Goal: Information Seeking & Learning: Learn about a topic

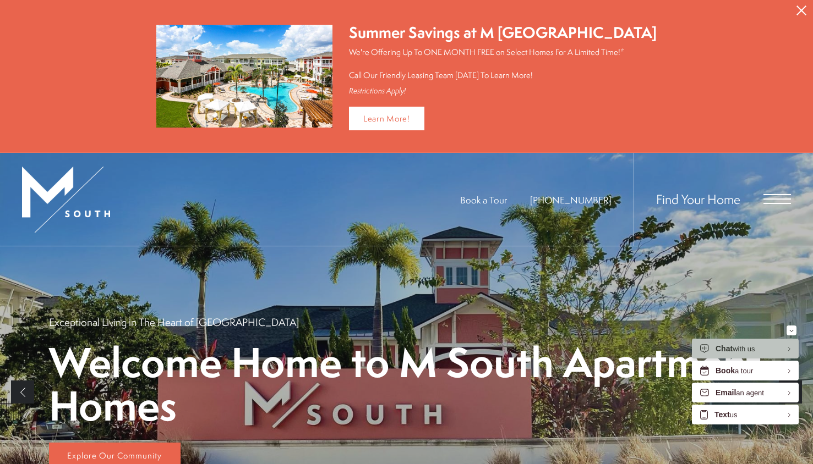
click at [774, 195] on span "Open Menu" at bounding box center [777, 199] width 28 height 10
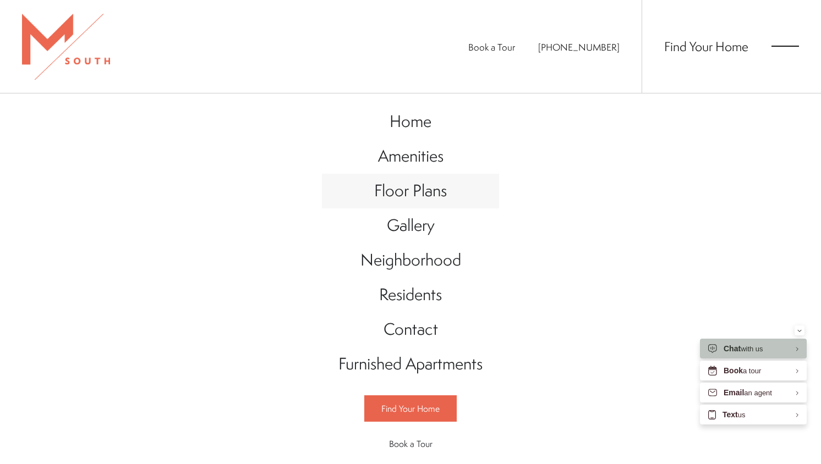
click at [408, 187] on span "Floor Plans" at bounding box center [410, 190] width 73 height 23
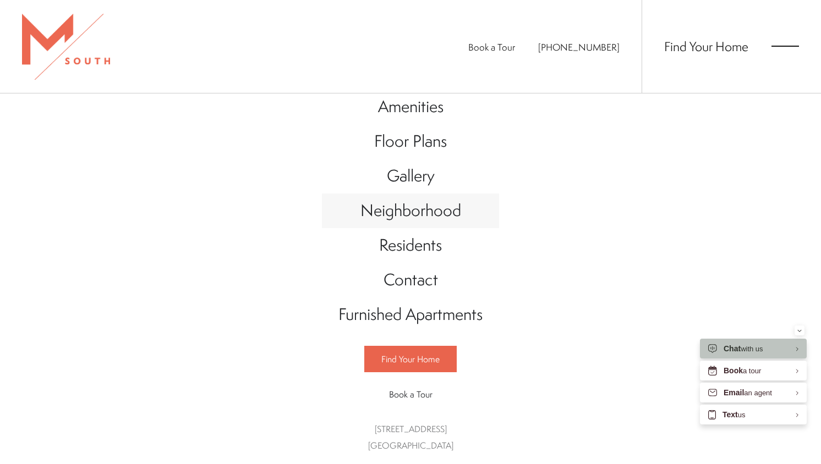
scroll to position [50, 0]
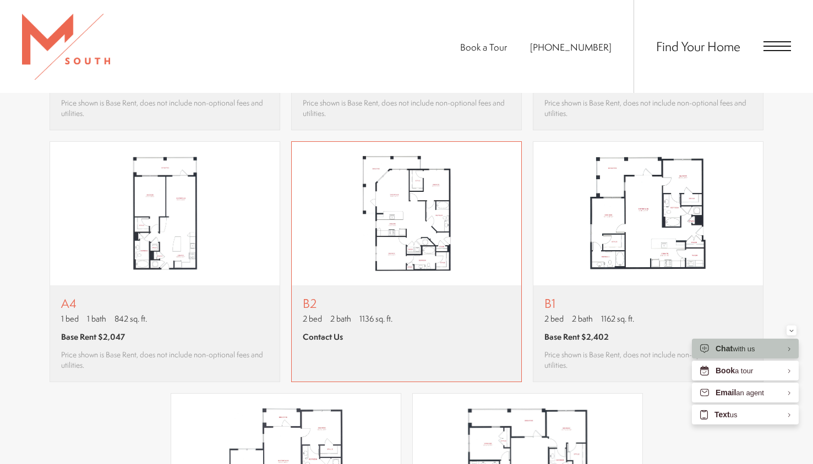
scroll to position [1019, 0]
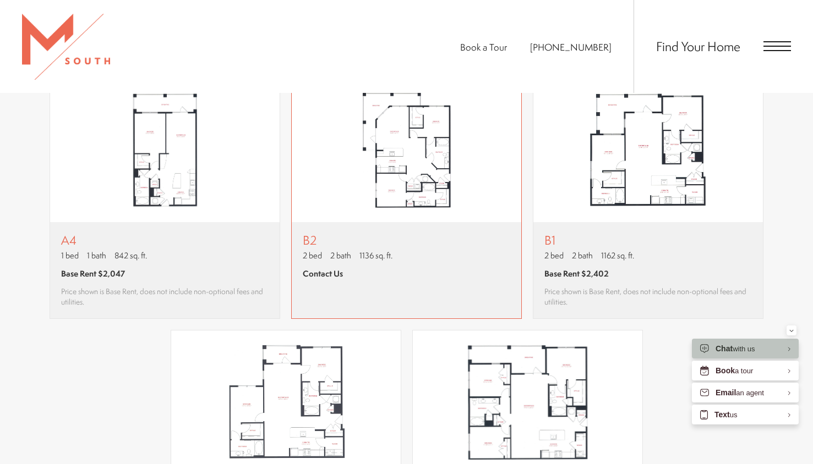
click at [376, 294] on div "B2 2 bed 2 bath 1136 sq. ft. Contact Us" at bounding box center [348, 270] width 90 height 74
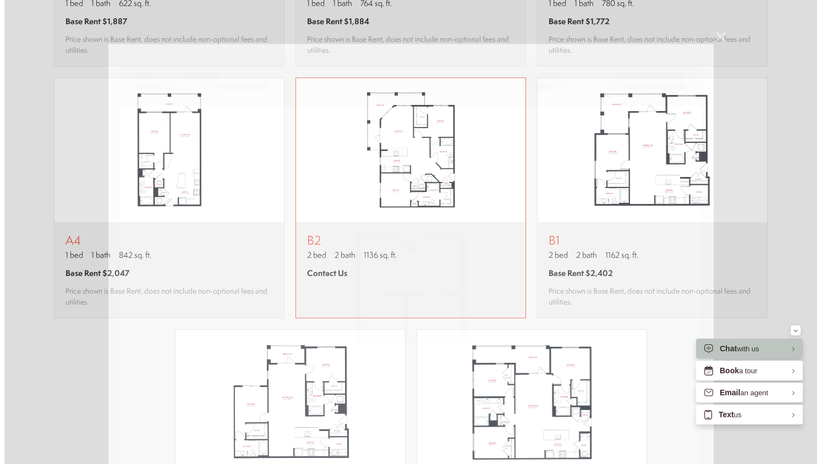
scroll to position [0, 0]
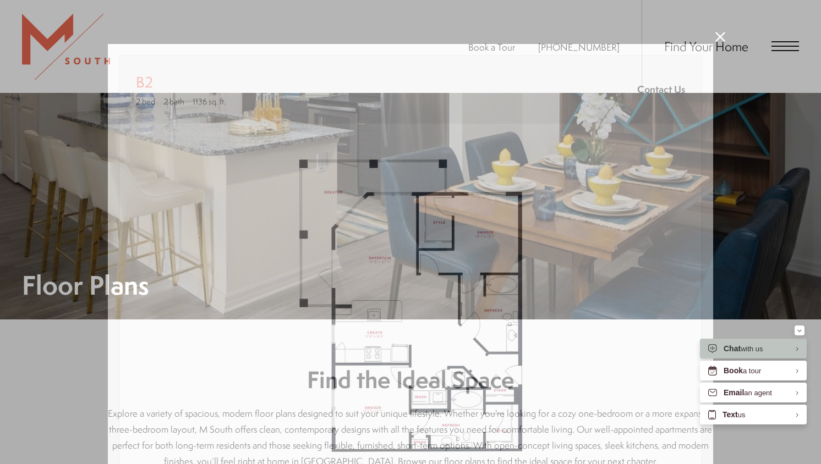
click at [701, 34] on div "B2 2 bed 2 bath 1136 sq. ft. Contact Us 2D 3D" at bounding box center [410, 232] width 821 height 464
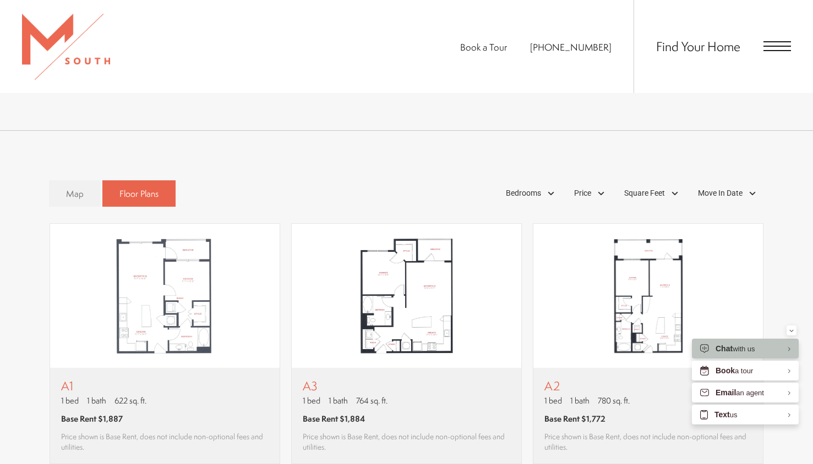
scroll to position [613, 0]
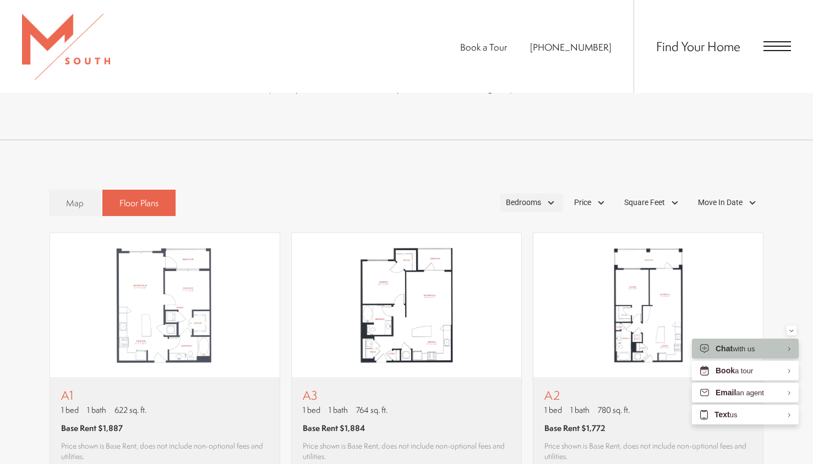
click at [528, 209] on div "Bedrooms" at bounding box center [531, 203] width 63 height 19
click at [533, 255] on span "2 Bedroom" at bounding box center [510, 254] width 55 height 12
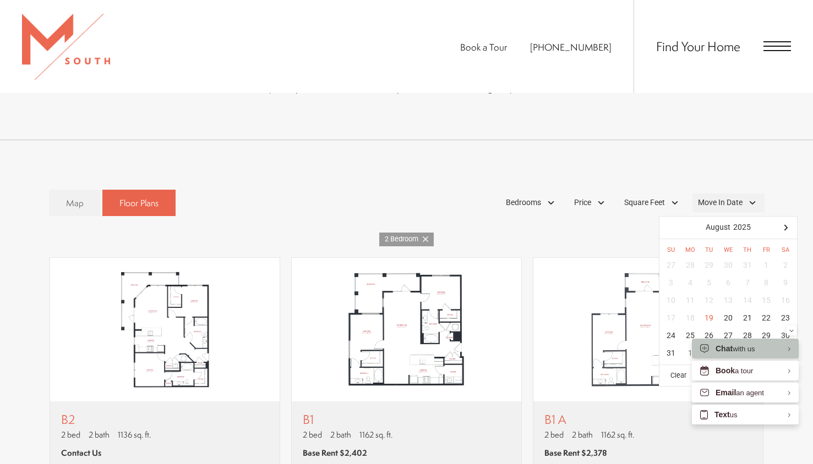
click at [747, 210] on div "Move In Date" at bounding box center [728, 203] width 72 height 19
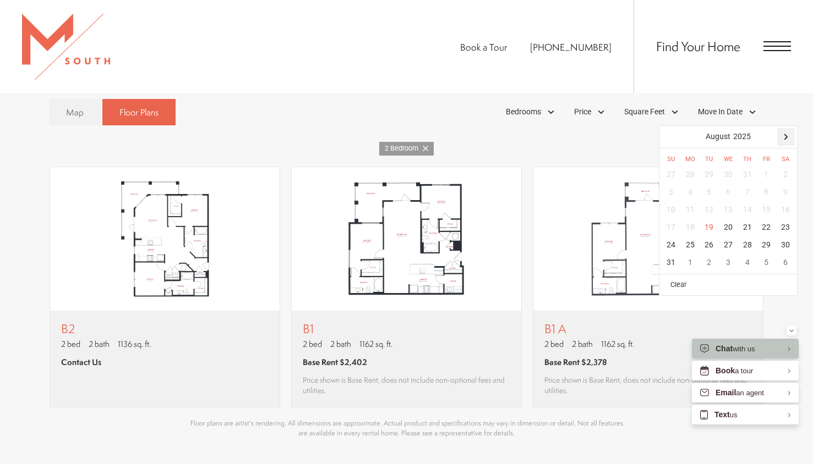
click at [783, 136] on div at bounding box center [786, 137] width 18 height 18
click at [784, 209] on div "18" at bounding box center [784, 210] width 19 height 18
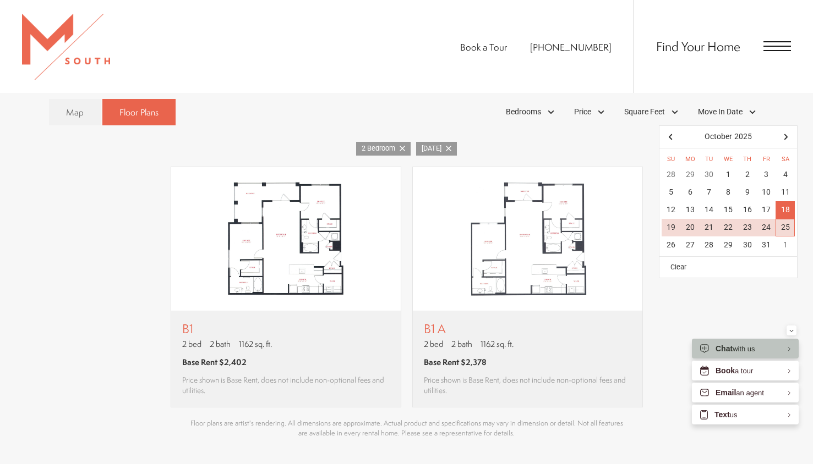
click at [788, 227] on div "25" at bounding box center [784, 228] width 19 height 18
click at [785, 221] on div "25" at bounding box center [784, 228] width 19 height 18
click at [785, 210] on div "18" at bounding box center [784, 210] width 19 height 18
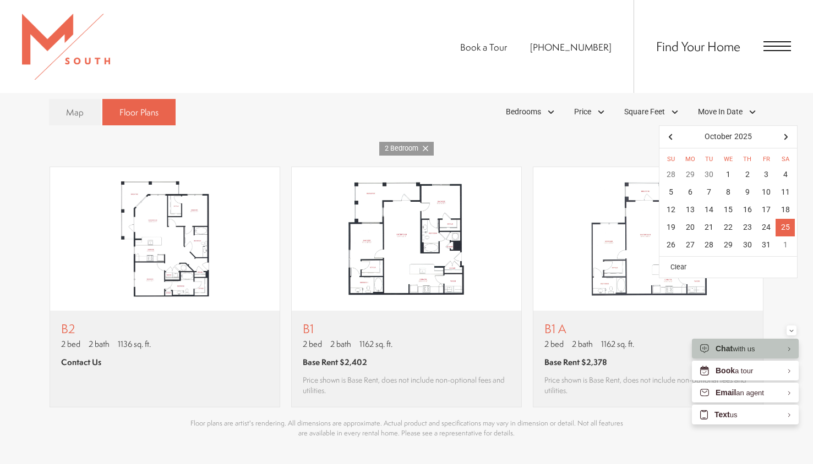
click at [788, 225] on div "25" at bounding box center [784, 228] width 19 height 18
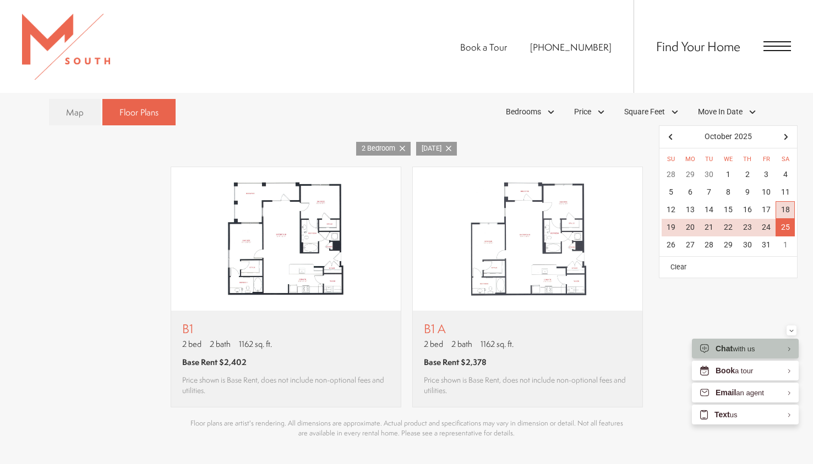
click at [789, 208] on div "18" at bounding box center [784, 210] width 19 height 18
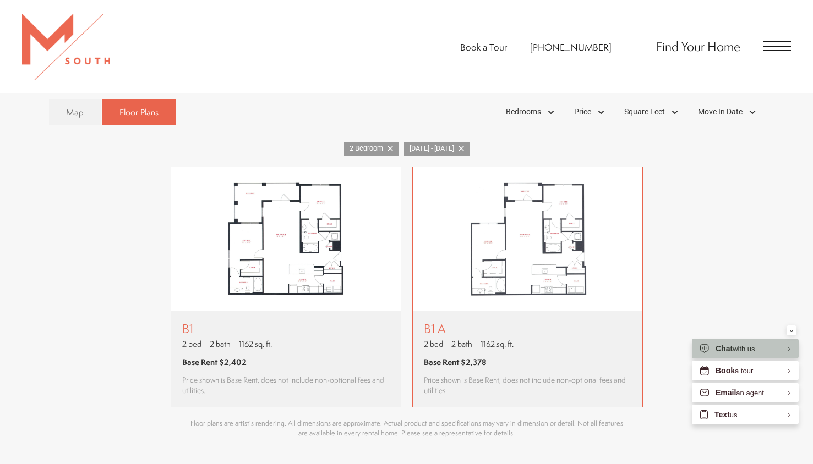
click at [523, 342] on p "2 bed 2 bath 1162 sq. ft." at bounding box center [527, 344] width 207 height 12
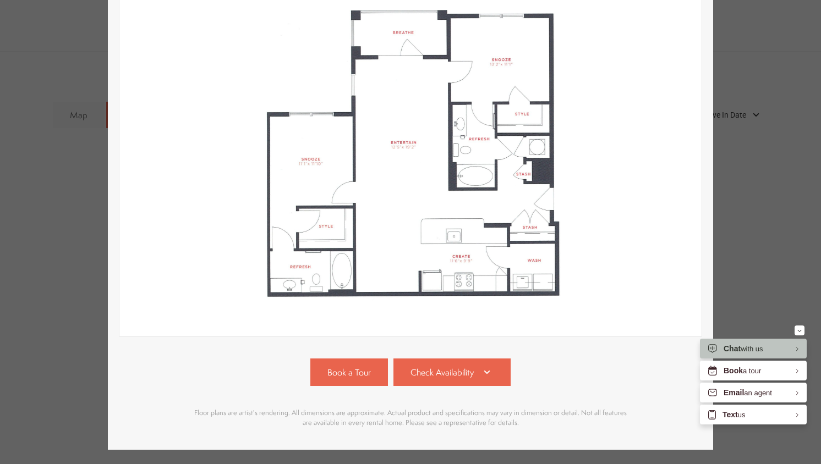
scroll to position [160, 0]
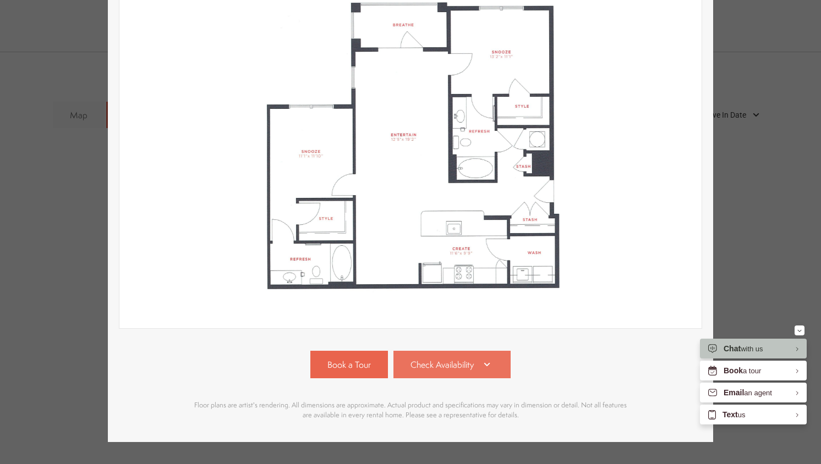
click at [460, 368] on span "Check Availability" at bounding box center [442, 365] width 63 height 13
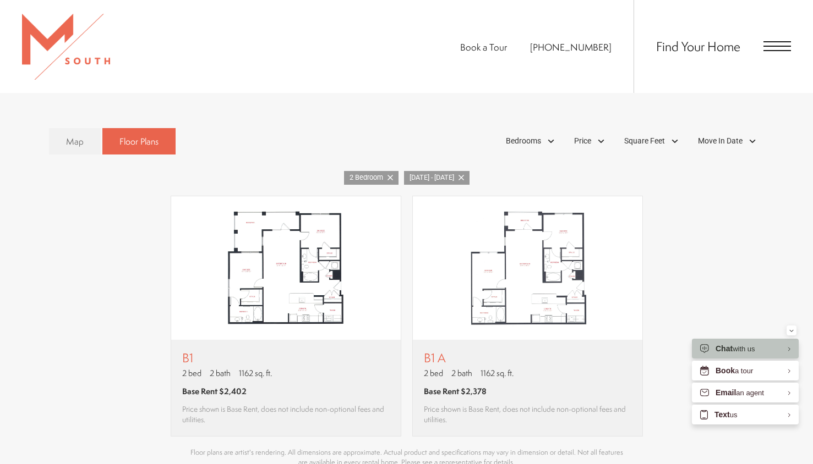
scroll to position [670, 0]
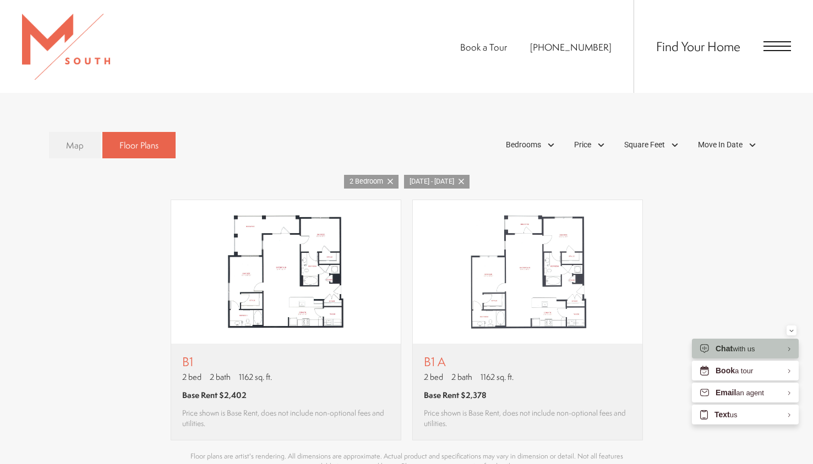
click at [78, 149] on span "Map" at bounding box center [75, 145] width 18 height 13
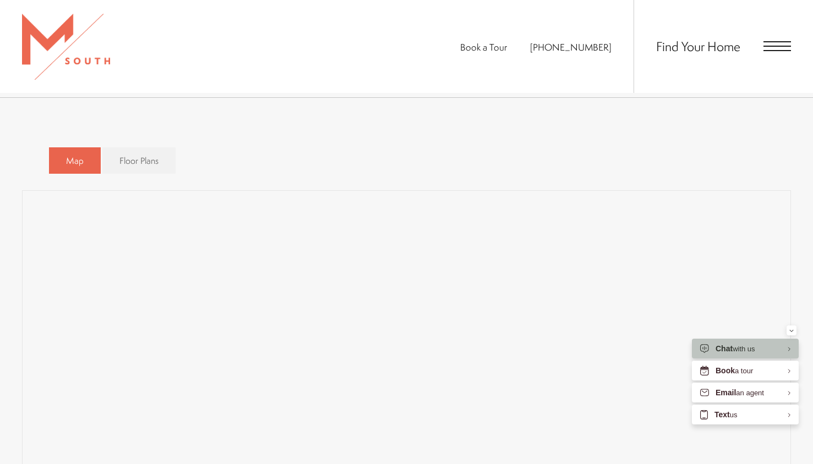
scroll to position [588, 0]
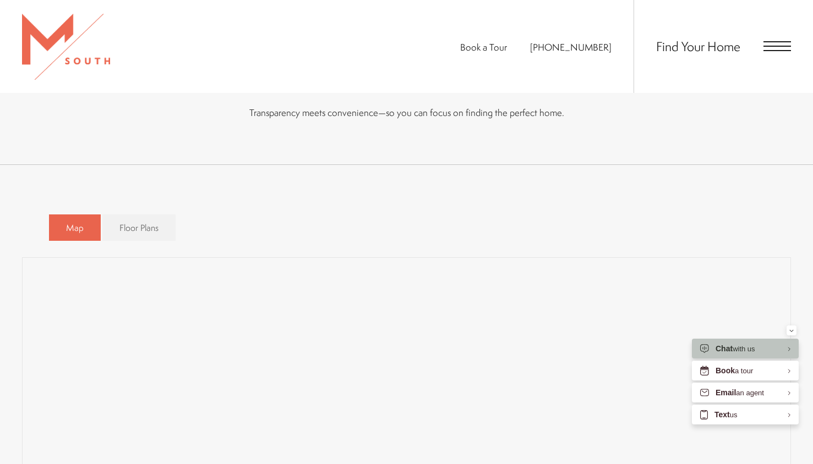
click at [777, 53] on div "Find Your Home" at bounding box center [711, 46] width 157 height 93
click at [770, 41] on div "Find Your Home" at bounding box center [711, 46] width 157 height 93
click at [703, 39] on span "Find Your Home" at bounding box center [698, 46] width 84 height 18
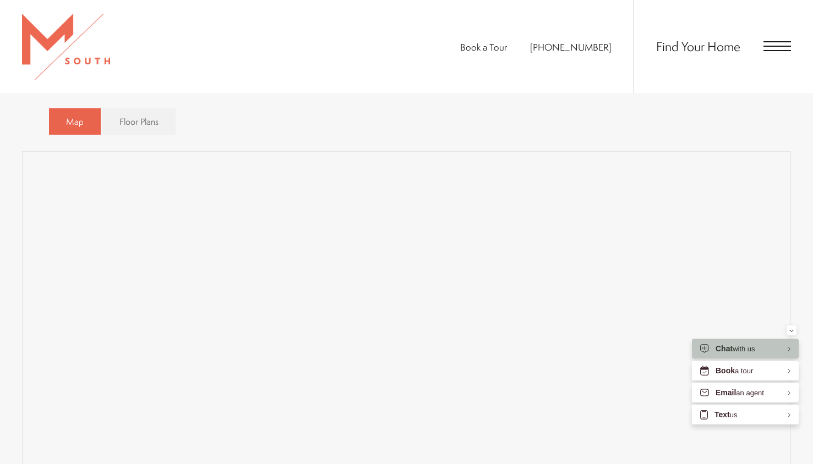
scroll to position [685, 0]
click at [121, 129] on span "Floor Plans" at bounding box center [138, 130] width 39 height 13
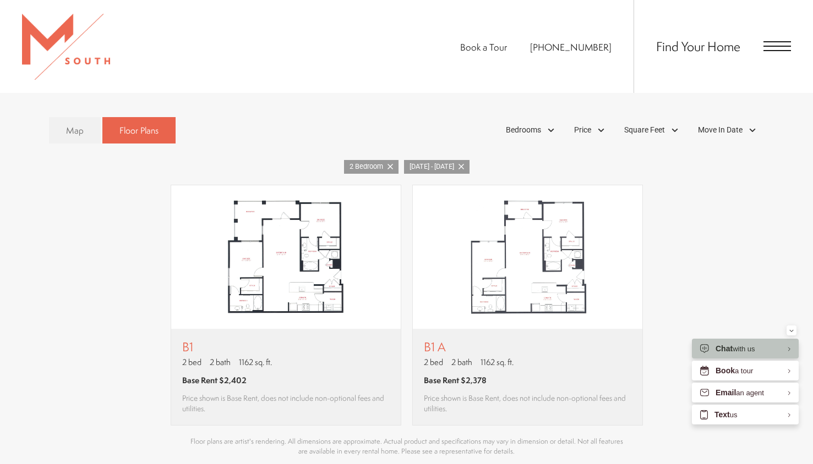
click at [393, 165] on icon at bounding box center [390, 167] width 6 height 6
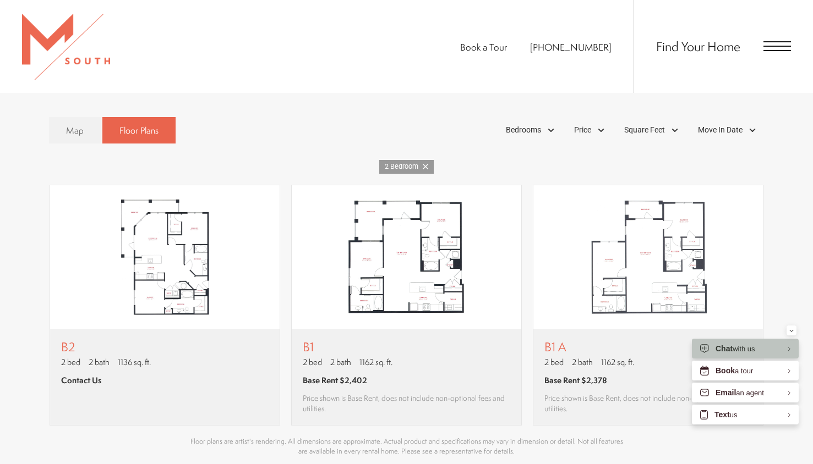
click at [426, 161] on link "2 Bedroom" at bounding box center [406, 167] width 54 height 14
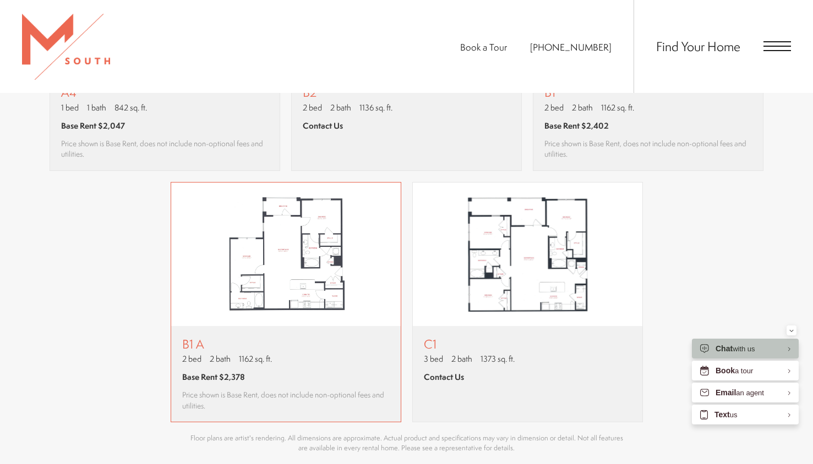
scroll to position [1167, 0]
click at [333, 384] on div "B1 A 2 bed 2 bath 1162 sq. ft. Base Rent $2,378 Price shown is Base Rent, does …" at bounding box center [285, 374] width 207 height 74
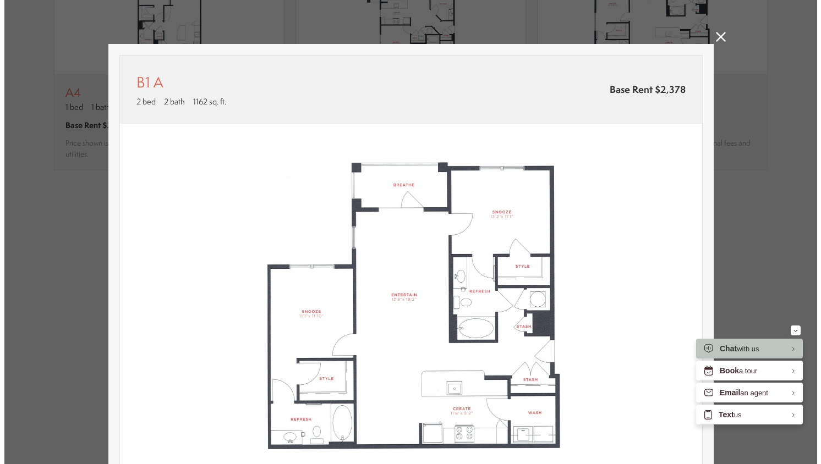
scroll to position [0, 0]
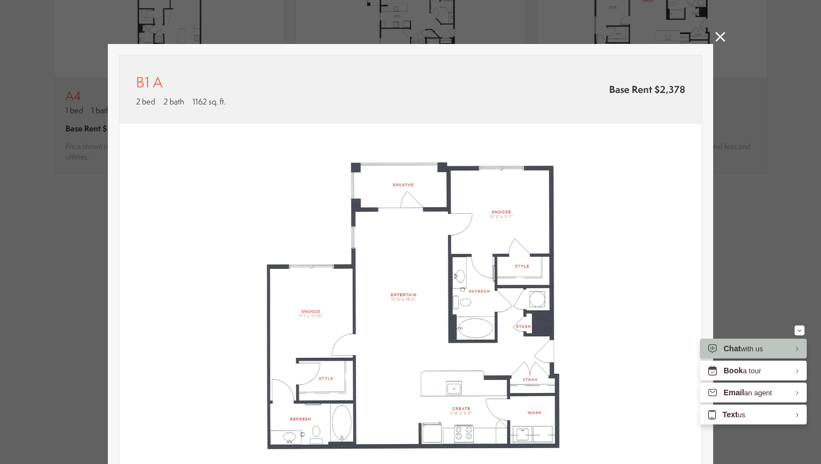
drag, startPoint x: 654, startPoint y: 50, endPoint x: 641, endPoint y: 79, distance: 31.3
click at [652, 61] on div "B1 A 2 bed 2 bath 1162 sq. ft. Base Rent $2,378 2D 3D" at bounding box center [410, 323] width 605 height 559
drag, startPoint x: 641, startPoint y: 79, endPoint x: 715, endPoint y: 38, distance: 84.2
click at [715, 38] on icon at bounding box center [720, 37] width 10 height 10
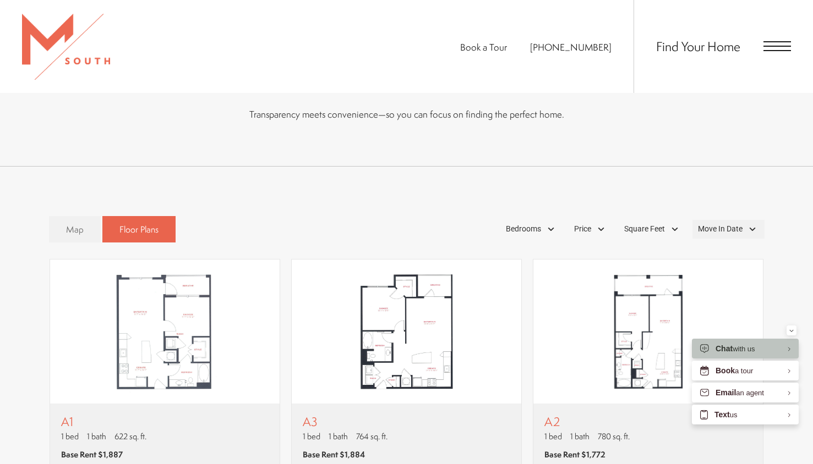
scroll to position [572, 0]
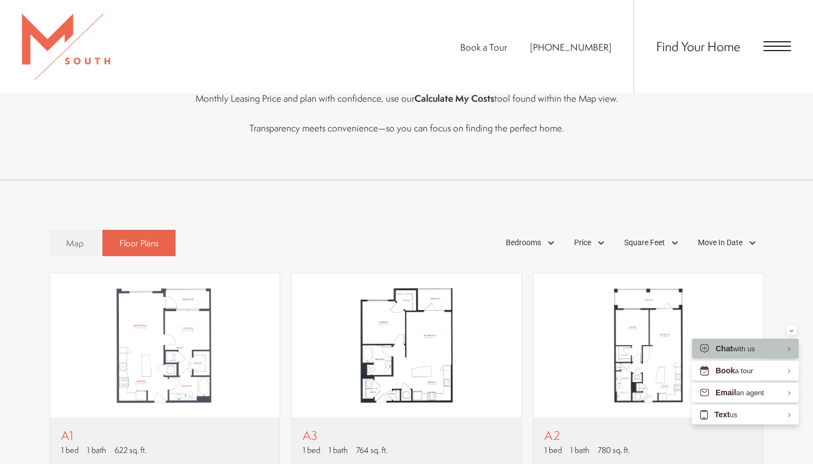
click at [777, 49] on span "Open Menu" at bounding box center [777, 46] width 28 height 10
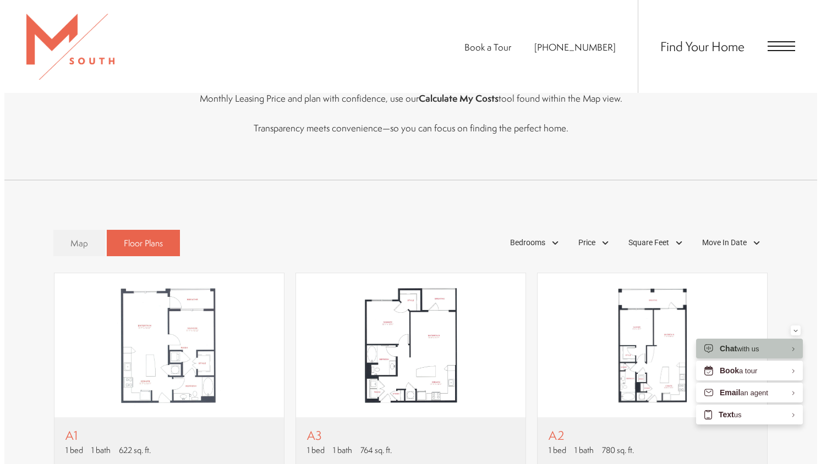
scroll to position [0, 0]
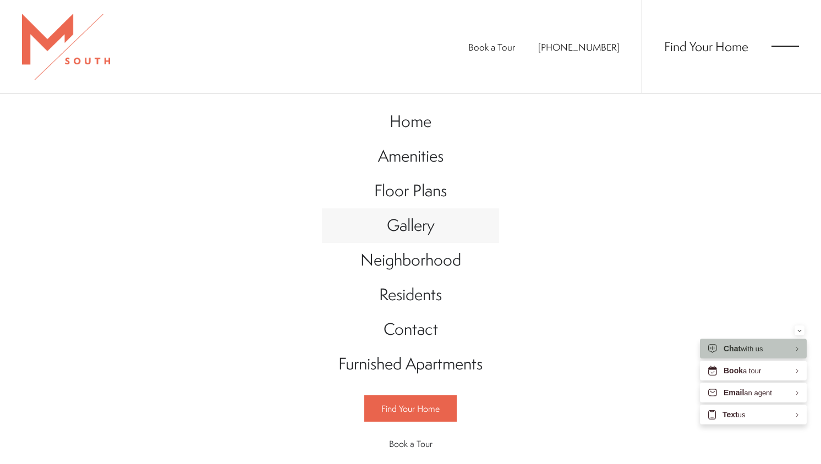
click at [415, 234] on span "Gallery" at bounding box center [411, 225] width 48 height 23
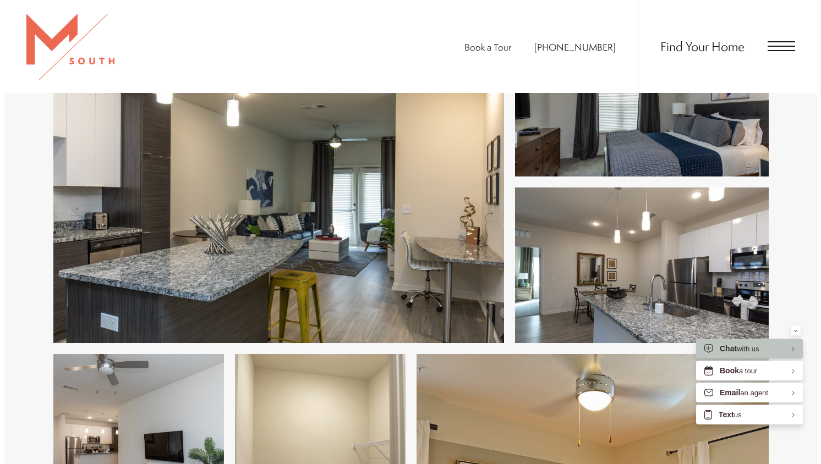
scroll to position [538, 0]
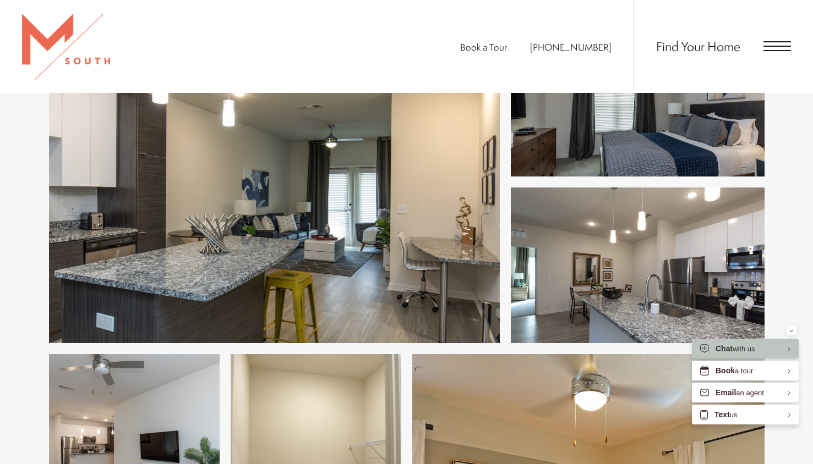
click at [387, 288] on img at bounding box center [274, 182] width 451 height 322
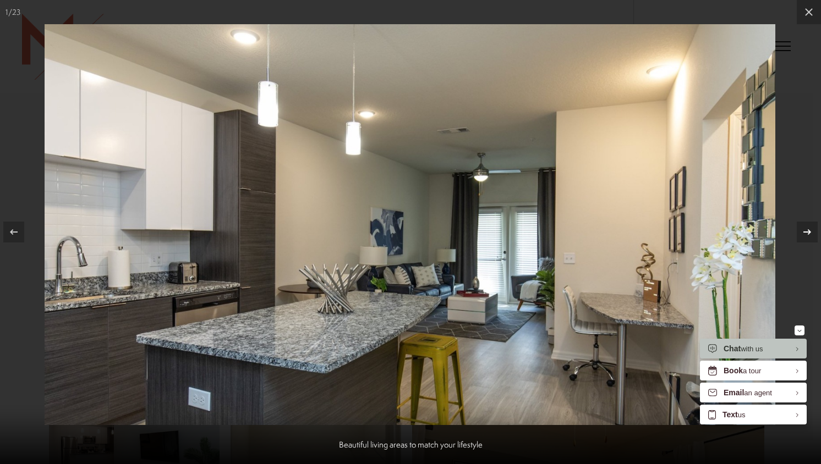
click at [805, 228] on icon at bounding box center [807, 232] width 13 height 13
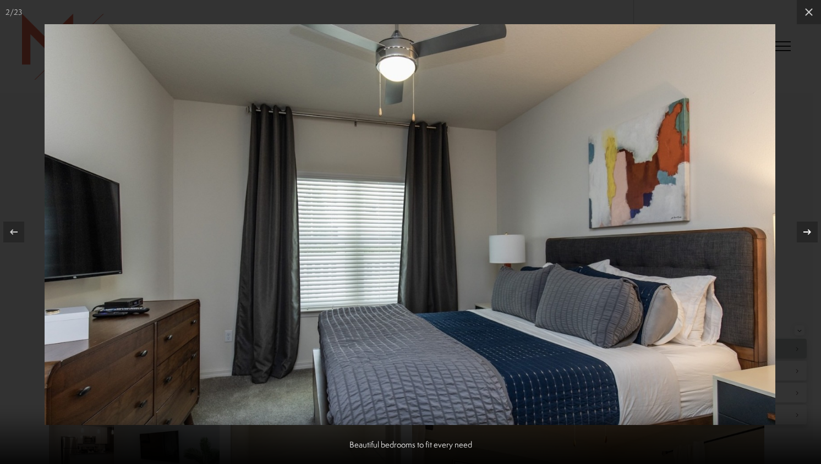
click at [805, 228] on icon at bounding box center [807, 232] width 13 height 13
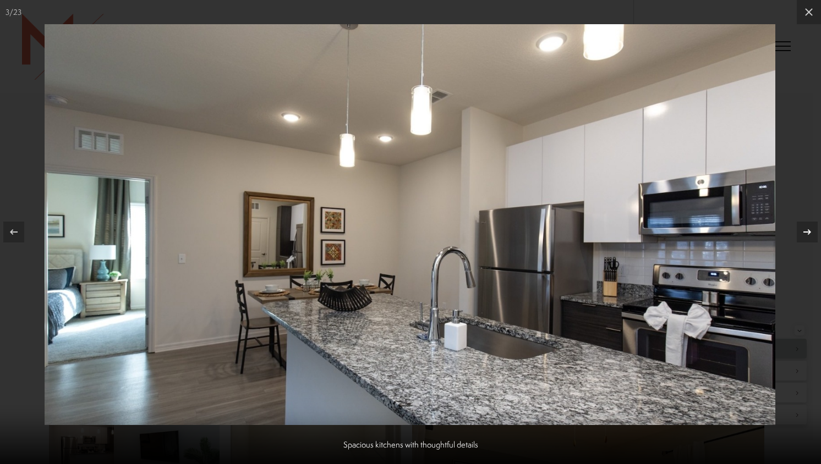
click at [805, 228] on icon at bounding box center [807, 232] width 13 height 13
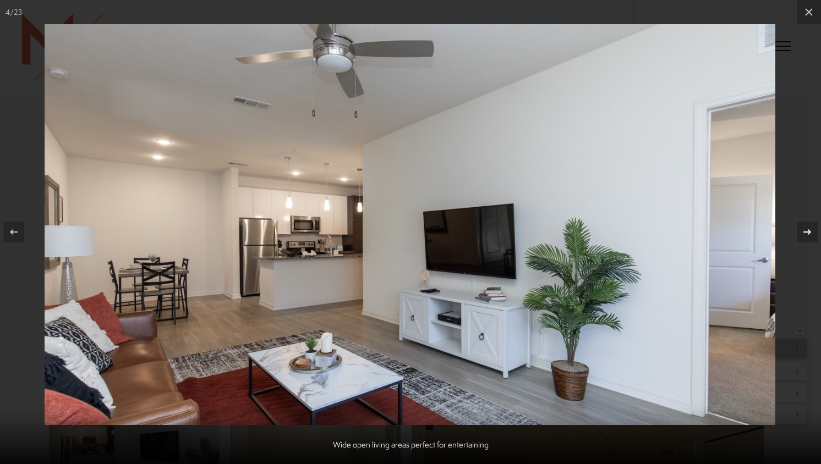
click at [805, 228] on icon at bounding box center [807, 232] width 13 height 13
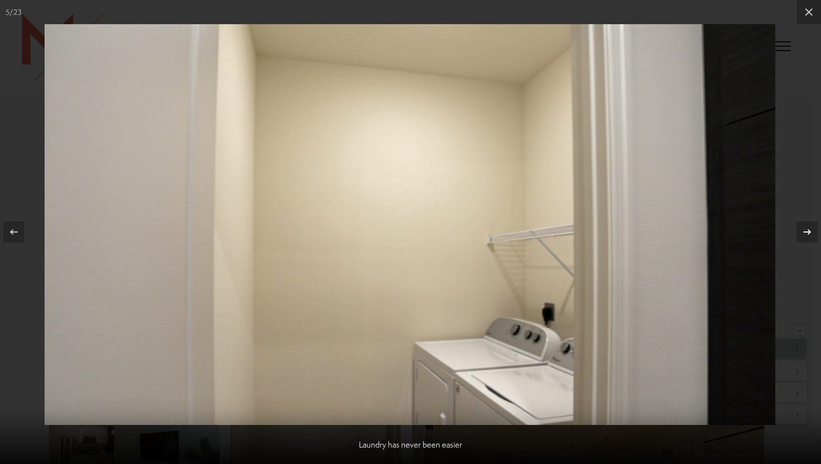
click at [805, 228] on icon at bounding box center [807, 232] width 13 height 13
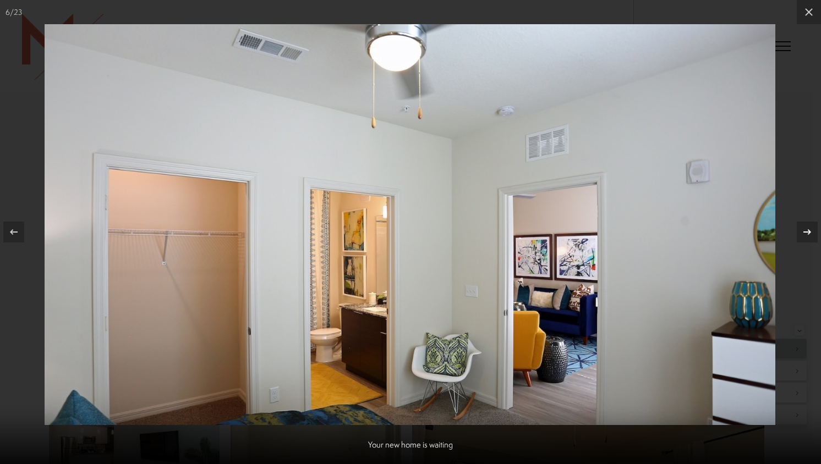
click at [805, 228] on icon at bounding box center [807, 232] width 13 height 13
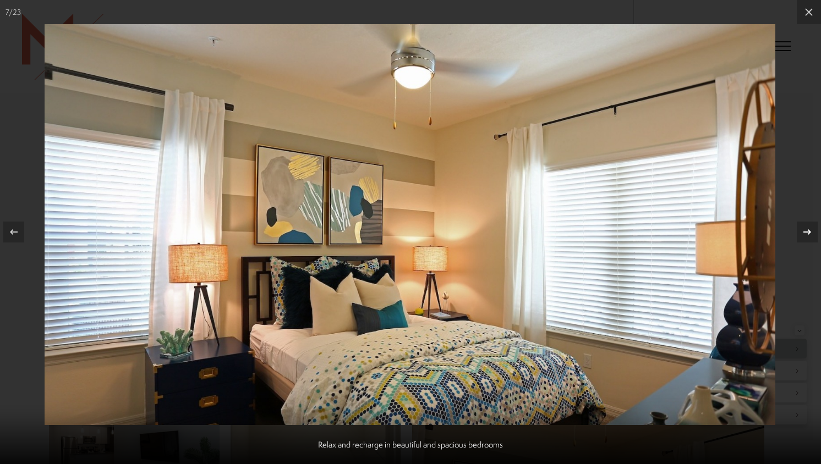
click at [805, 228] on icon at bounding box center [807, 232] width 13 height 13
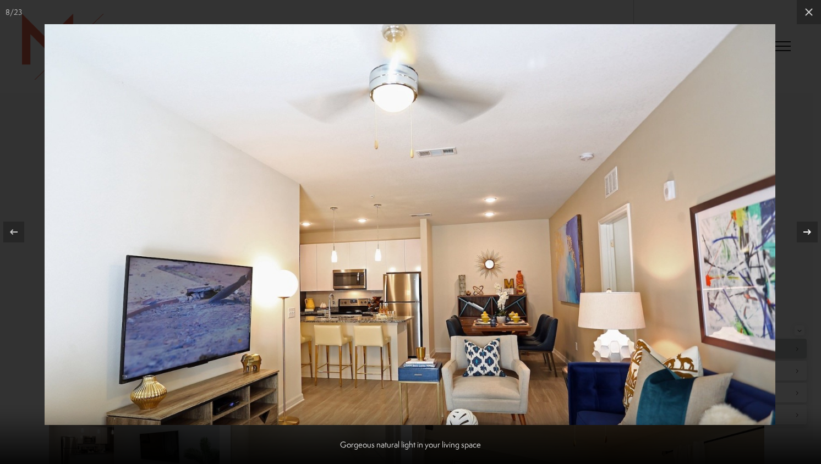
click at [805, 228] on icon at bounding box center [807, 232] width 13 height 13
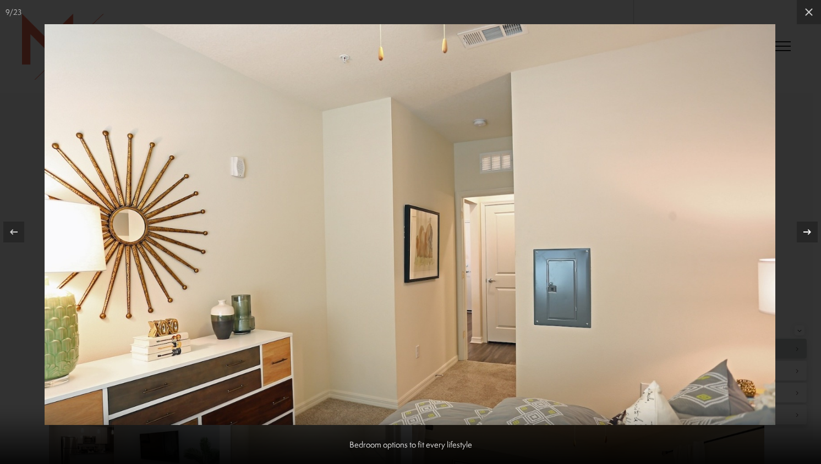
click at [805, 228] on icon at bounding box center [807, 232] width 13 height 13
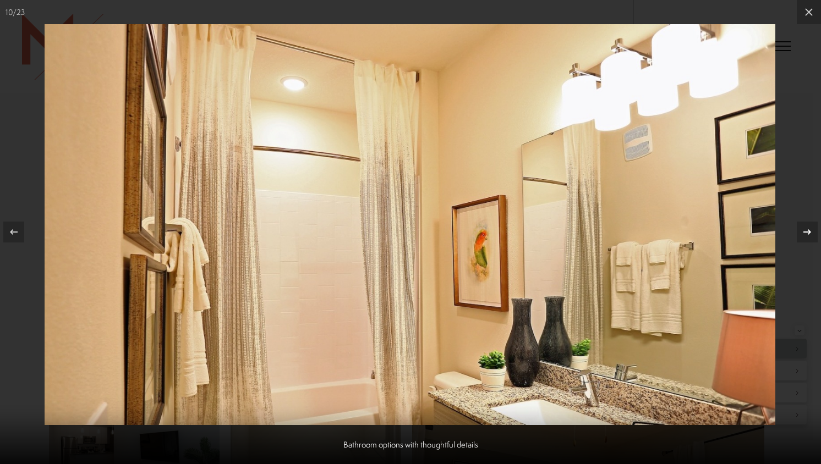
click at [805, 228] on icon at bounding box center [807, 232] width 13 height 13
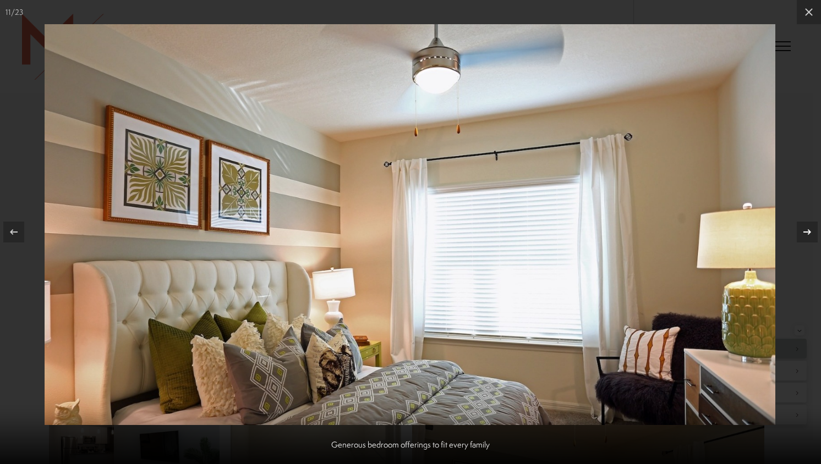
click at [805, 228] on icon at bounding box center [807, 232] width 13 height 13
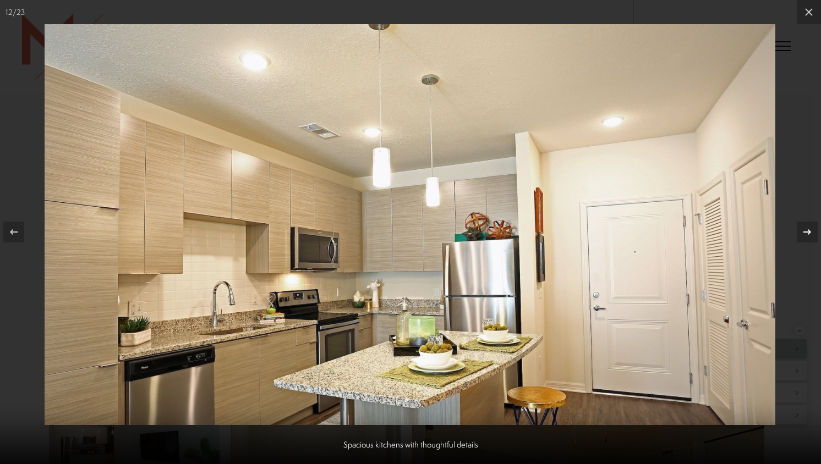
click at [805, 228] on icon at bounding box center [807, 232] width 13 height 13
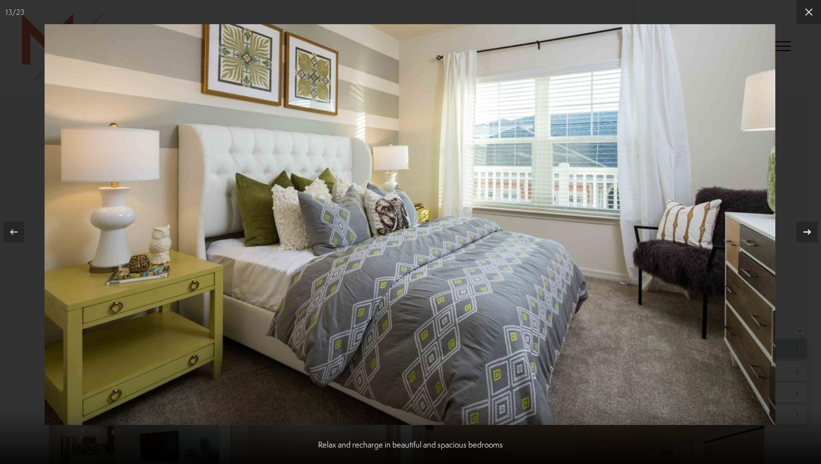
click at [805, 228] on icon at bounding box center [807, 232] width 13 height 13
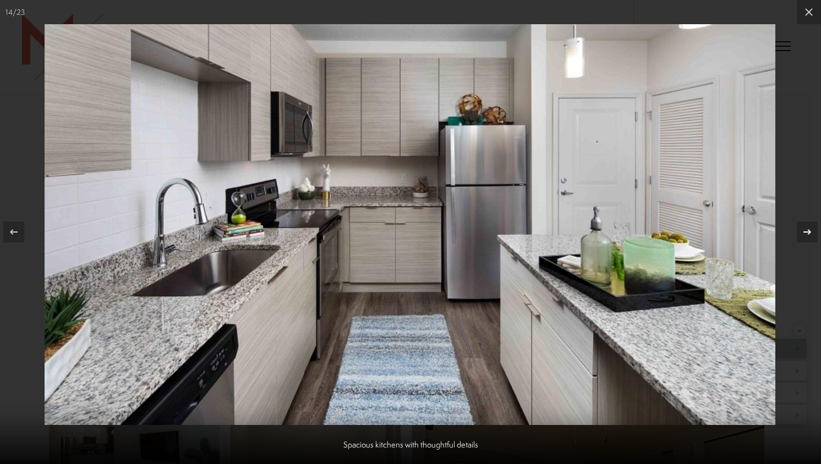
click at [805, 232] on icon at bounding box center [807, 232] width 8 height 6
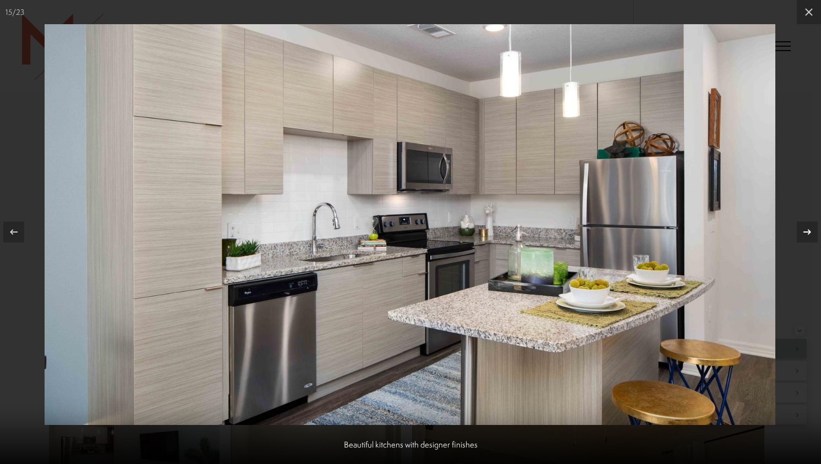
click at [805, 232] on icon at bounding box center [807, 232] width 8 height 6
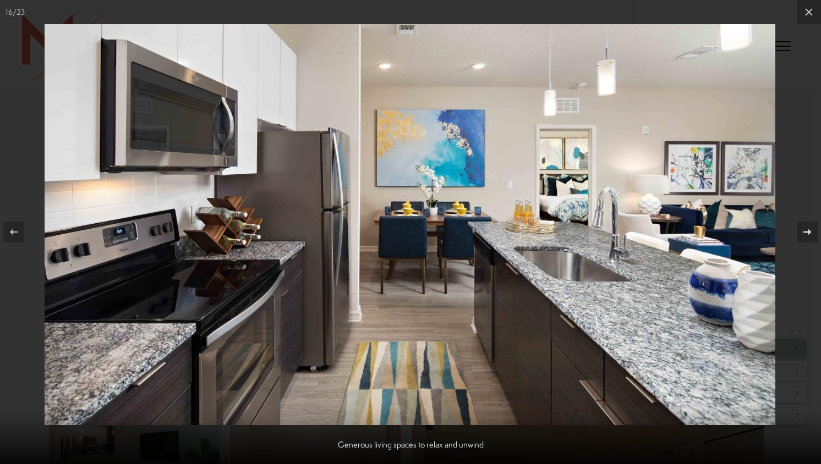
click at [805, 232] on icon at bounding box center [807, 232] width 8 height 6
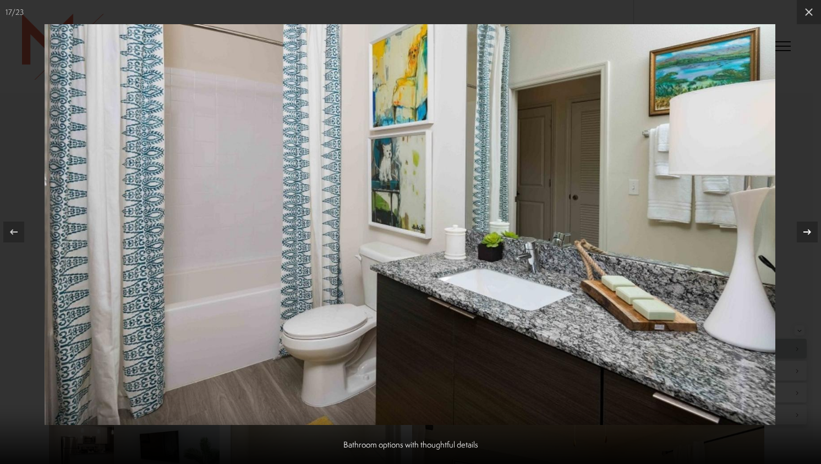
click at [805, 232] on icon at bounding box center [807, 232] width 8 height 6
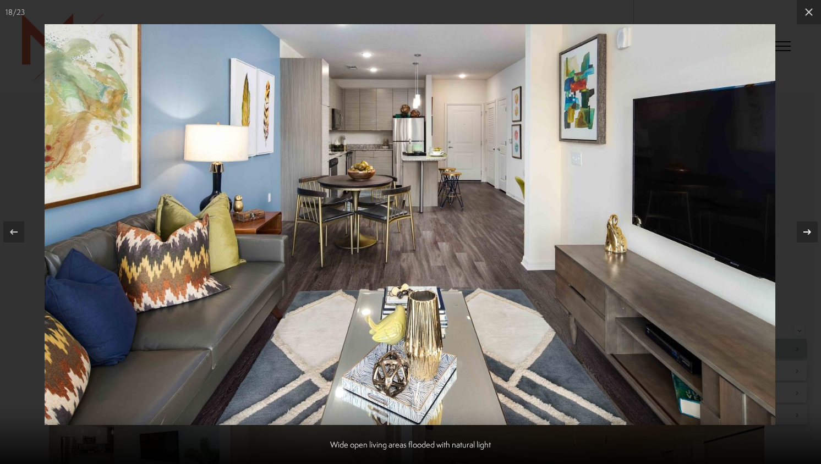
click at [805, 232] on icon at bounding box center [807, 232] width 8 height 6
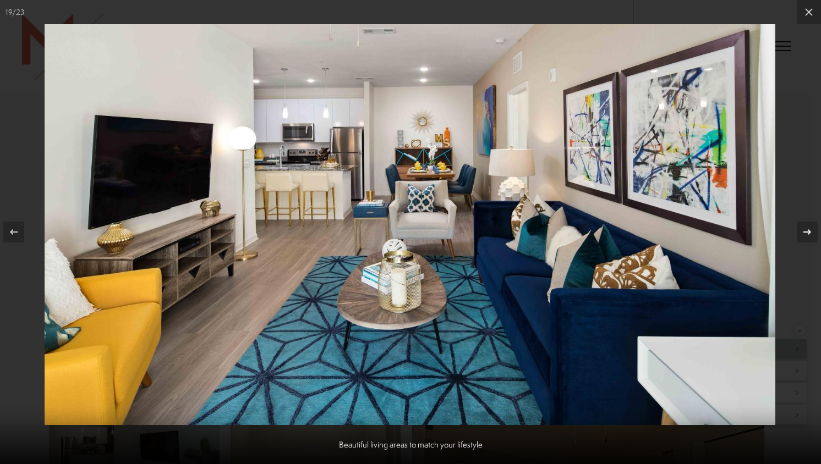
click at [805, 232] on icon at bounding box center [807, 232] width 8 height 6
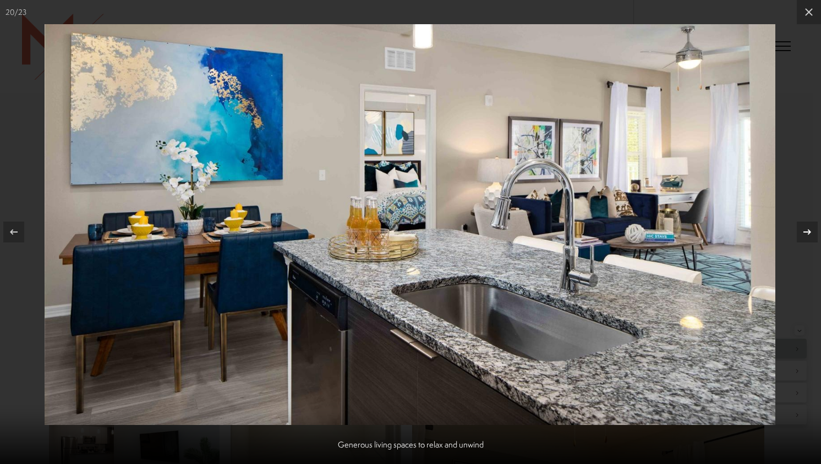
click at [805, 232] on icon at bounding box center [807, 232] width 8 height 6
